Goal: Transaction & Acquisition: Purchase product/service

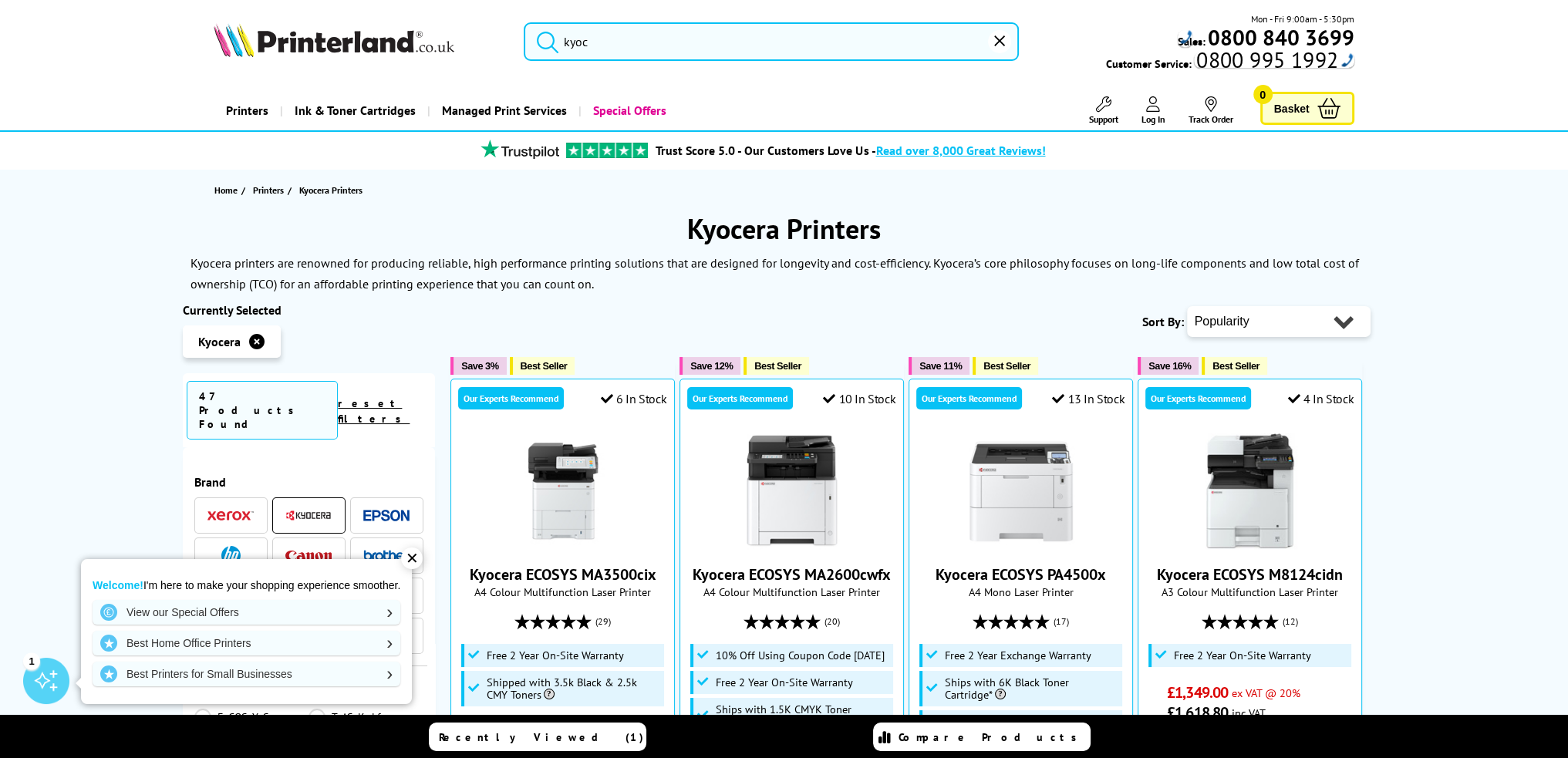
type input "k"
type input "m5526"
